Goal: Task Accomplishment & Management: Manage account settings

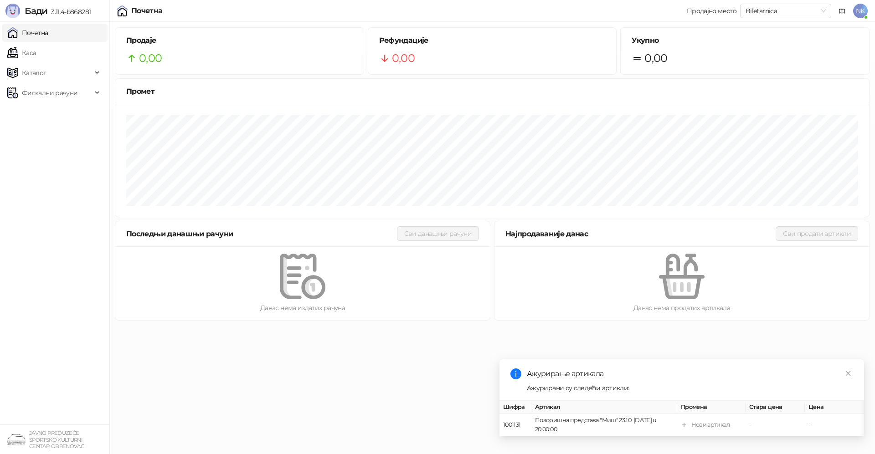
click at [860, 8] on span "NK" at bounding box center [860, 11] width 15 height 15
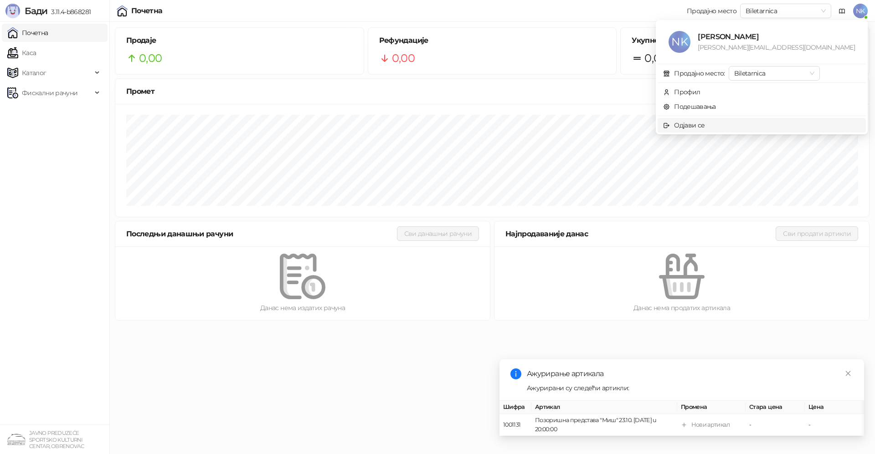
click at [761, 128] on span "Одјави се" at bounding box center [761, 125] width 197 height 10
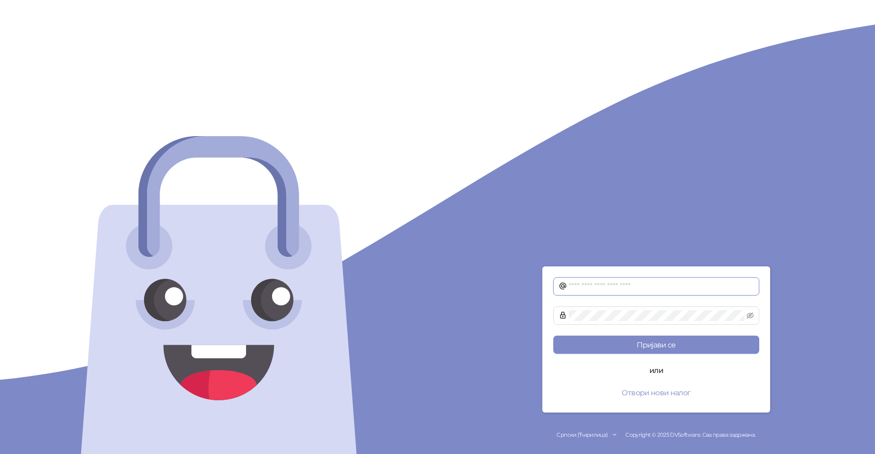
click at [606, 283] on input "text" at bounding box center [661, 286] width 185 height 11
type input "*"
type input "**********"
click at [651, 351] on button "Пријави се" at bounding box center [656, 345] width 206 height 18
